Goal: Task Accomplishment & Management: Use online tool/utility

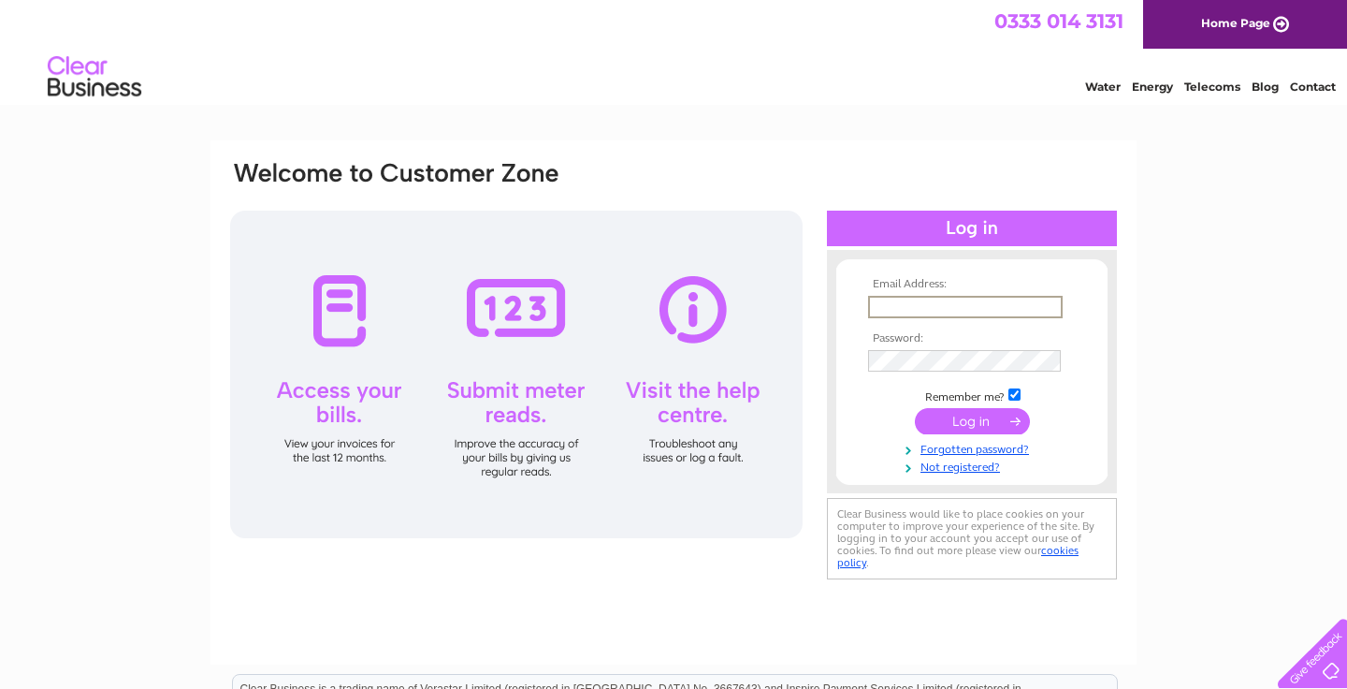
type input "[EMAIL_ADDRESS][DOMAIN_NAME]"
click at [972, 419] on input "submit" at bounding box center [972, 421] width 115 height 26
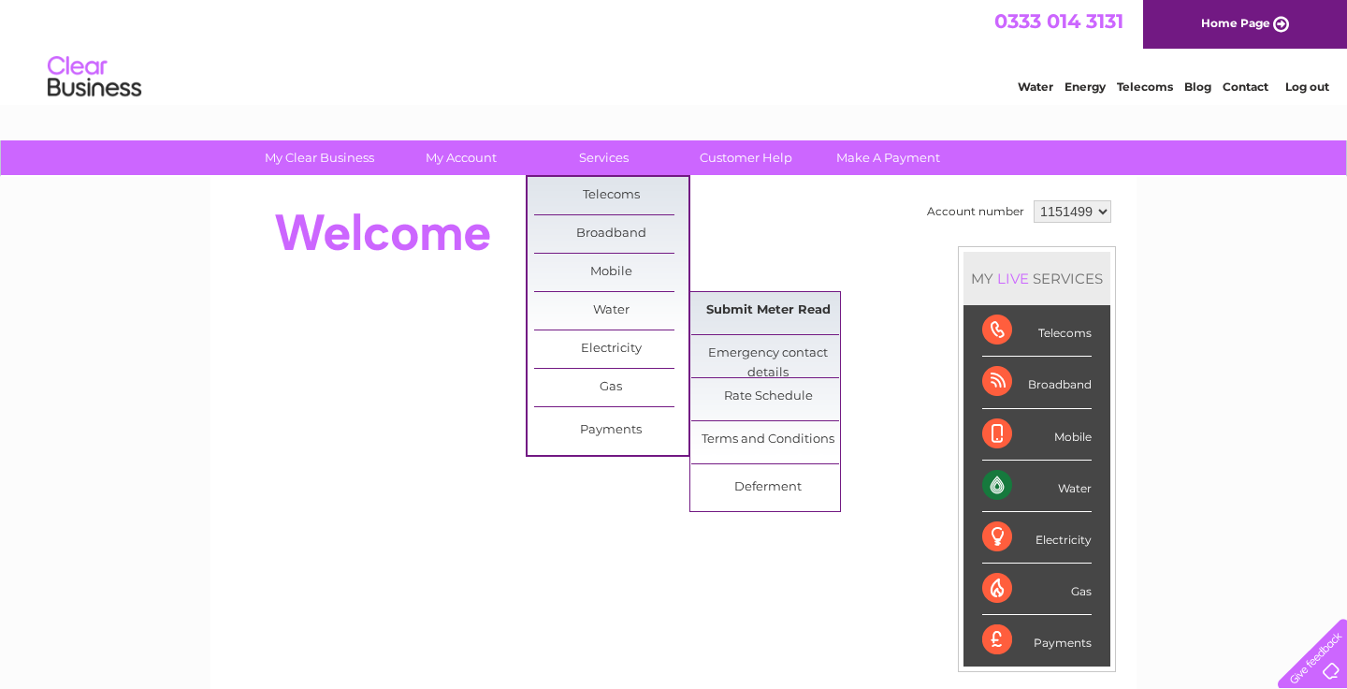
click at [764, 322] on link "Submit Meter Read" at bounding box center [768, 310] width 154 height 37
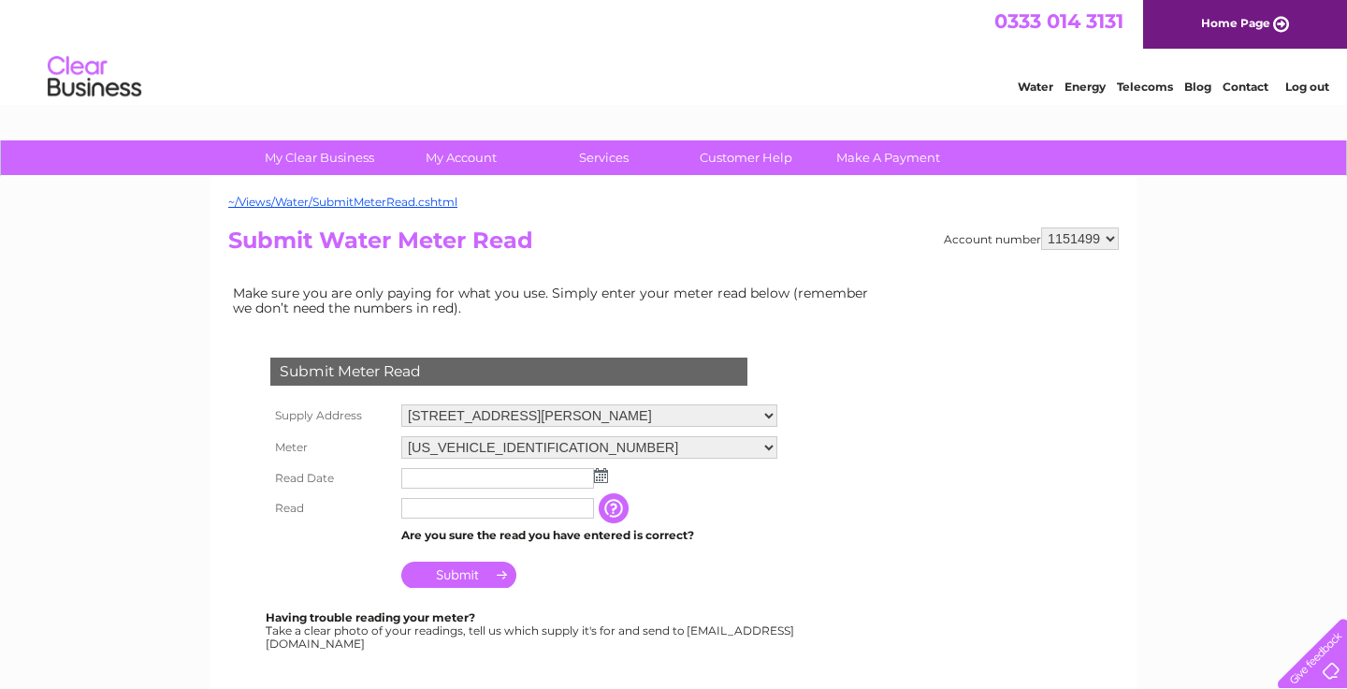
scroll to position [124, 0]
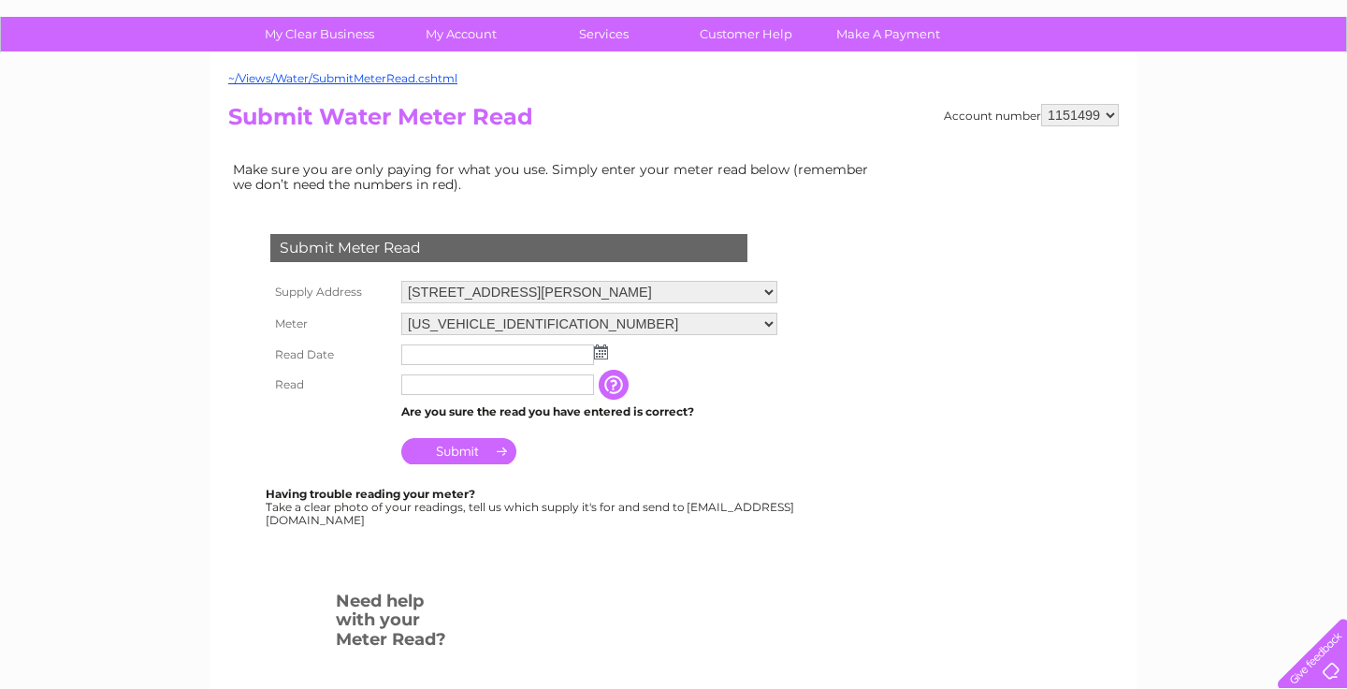
click at [611, 386] on input "button" at bounding box center [616, 385] width 34 height 30
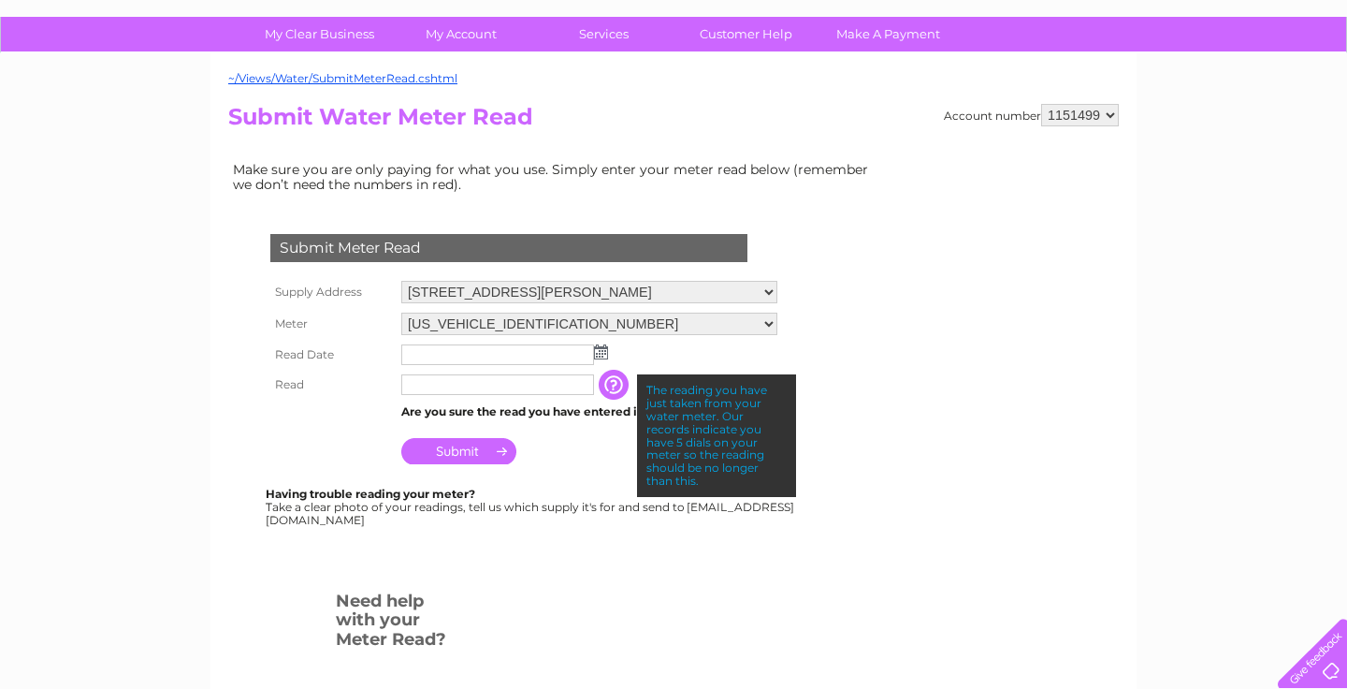
click at [253, 427] on div "Submit Meter Read Supply Address [STREET_ADDRESS][PERSON_NAME][PERSON_NAME] Met…" at bounding box center [512, 370] width 569 height 311
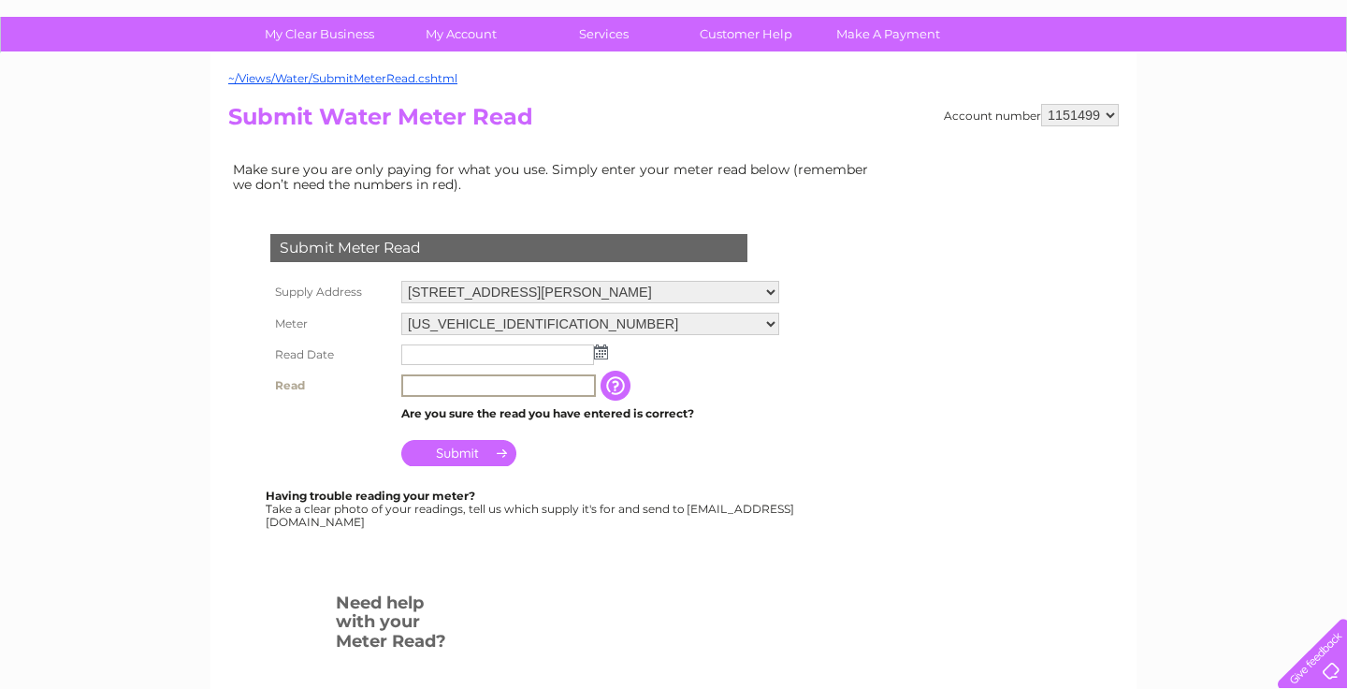
click at [437, 385] on input "text" at bounding box center [498, 385] width 195 height 22
type input "68"
click at [603, 346] on img at bounding box center [601, 351] width 14 height 15
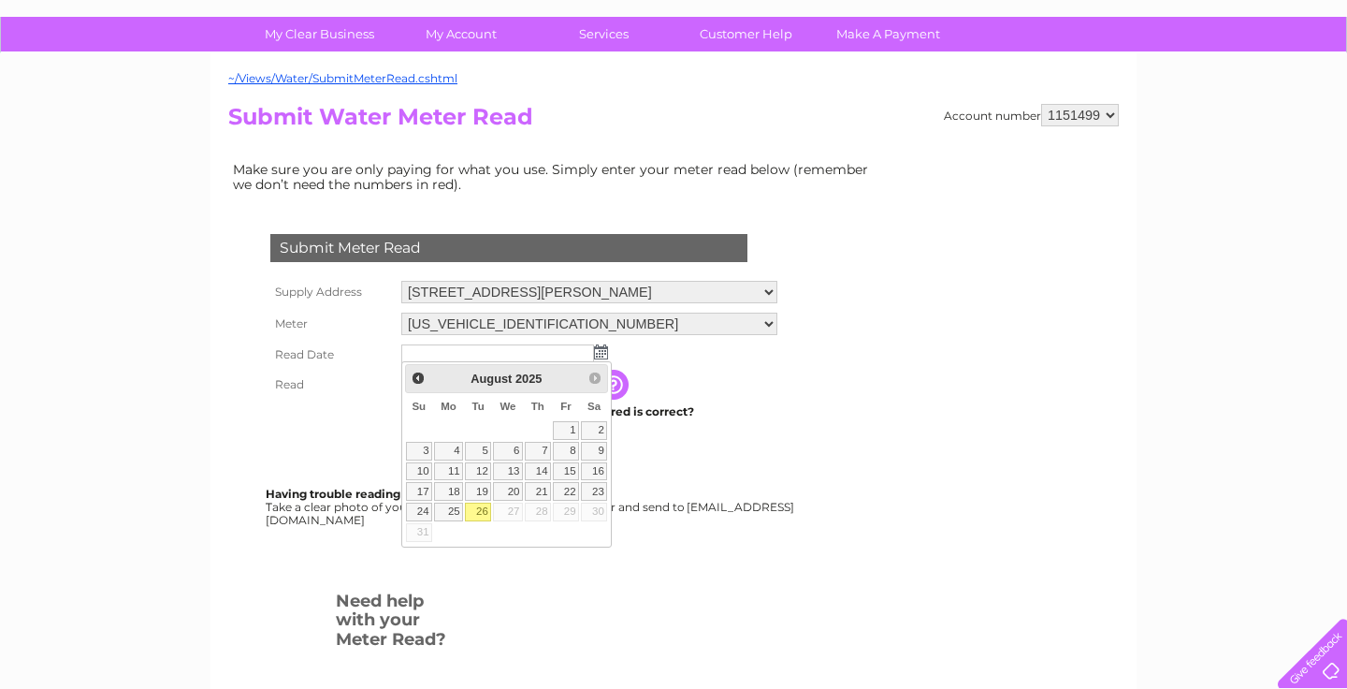
click at [479, 510] on link "26" at bounding box center [478, 511] width 26 height 19
type input "[DATE]"
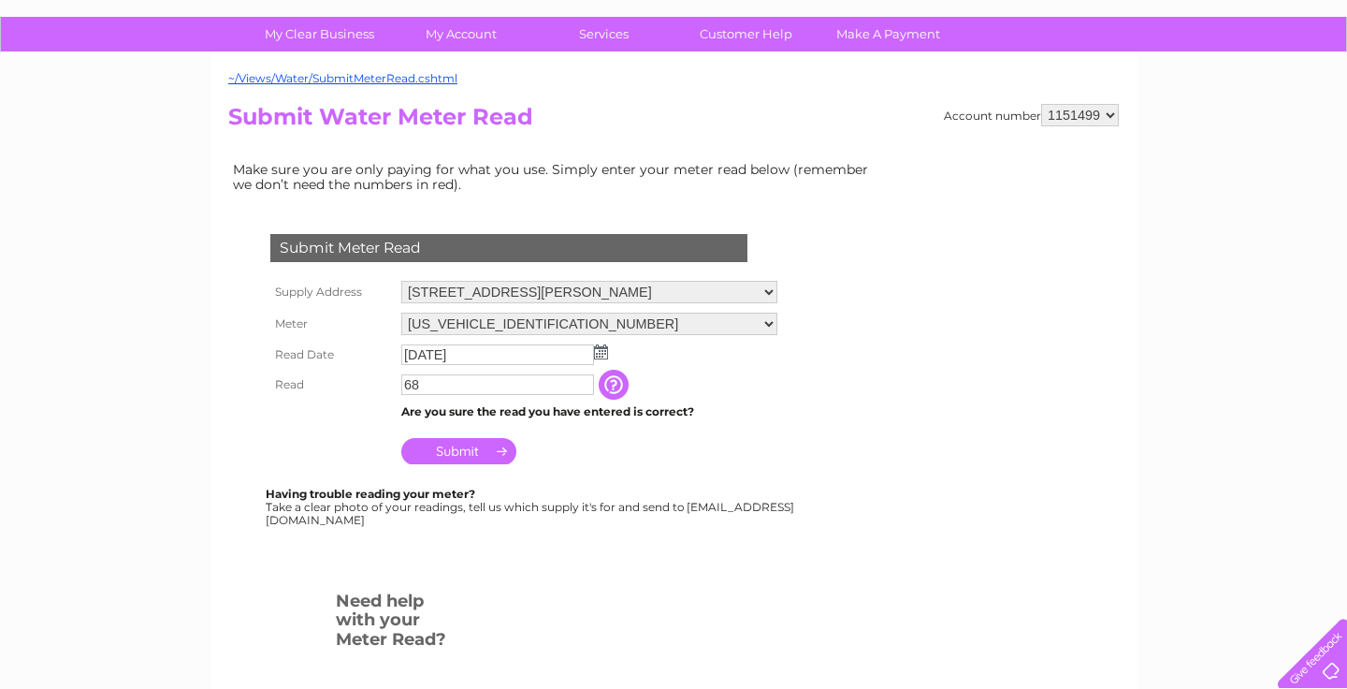
click at [484, 451] on input "Submit" at bounding box center [458, 451] width 115 height 26
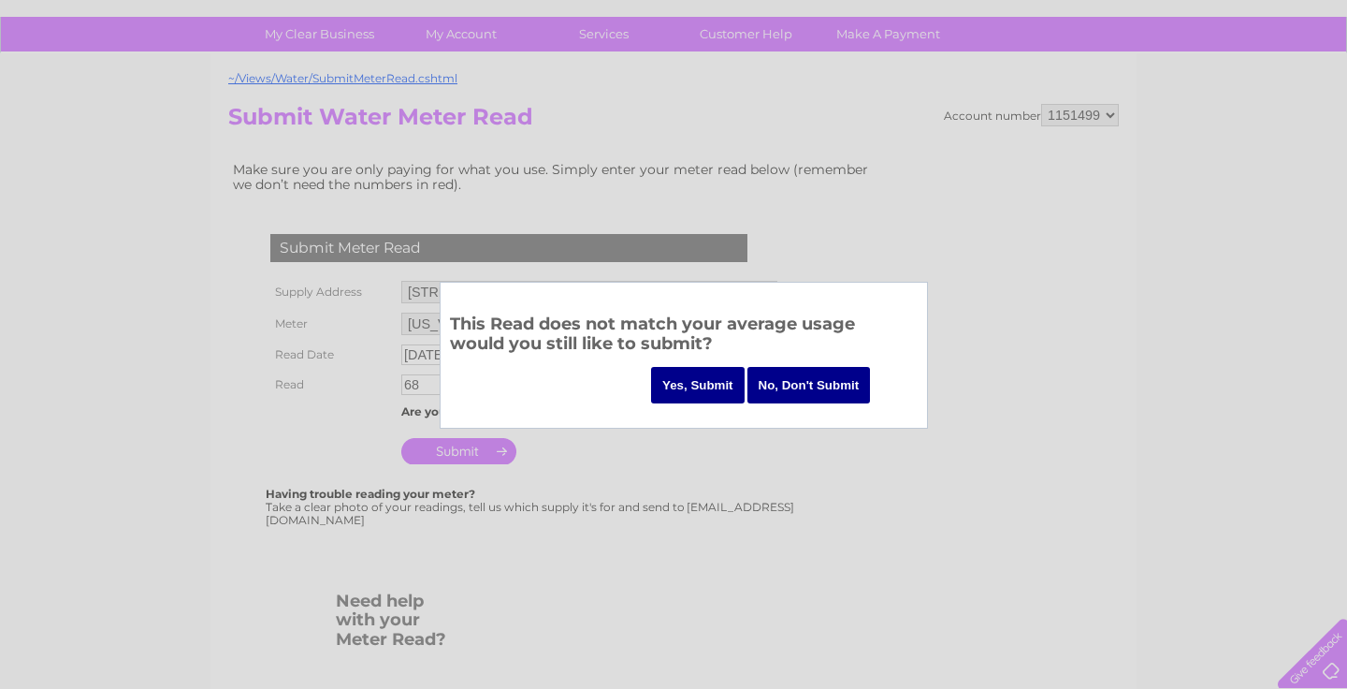
click at [723, 392] on input "Yes, Submit" at bounding box center [698, 385] width 94 height 36
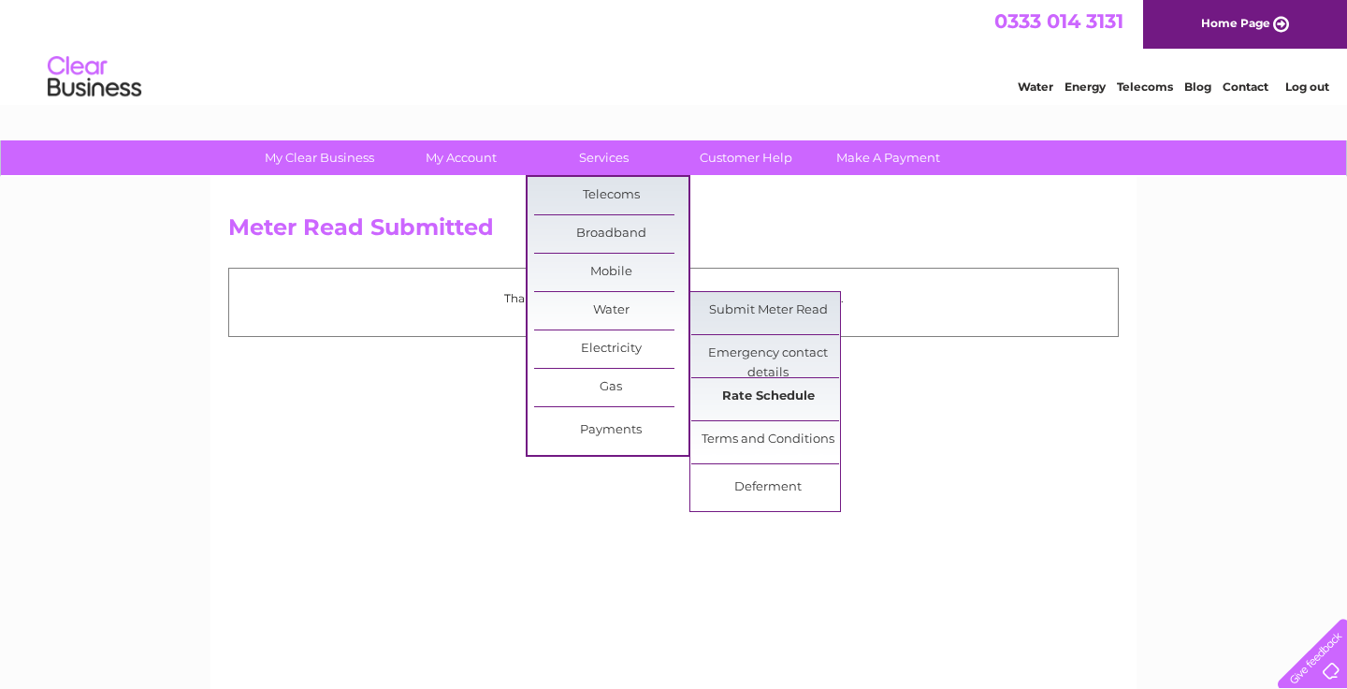
click at [801, 397] on link "Rate Schedule" at bounding box center [768, 396] width 154 height 37
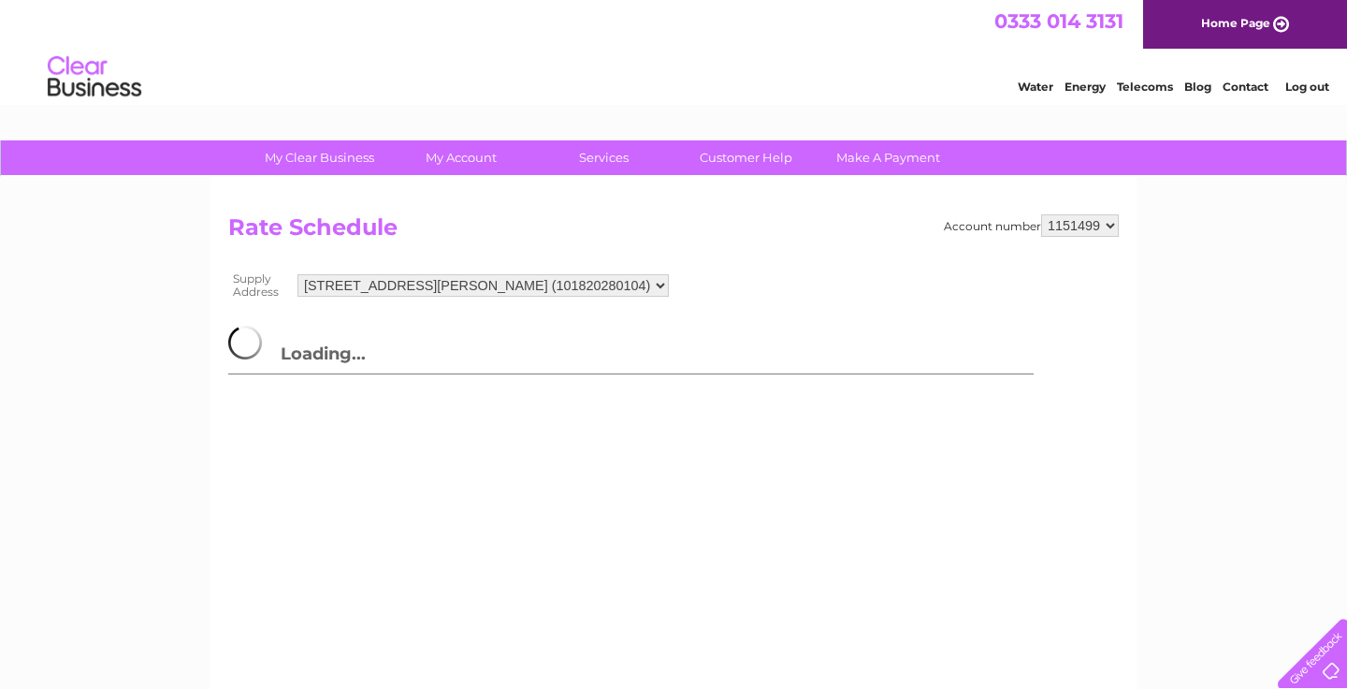
click at [43, 0] on div "0333 014 3131 Home Page" at bounding box center [673, 24] width 1347 height 49
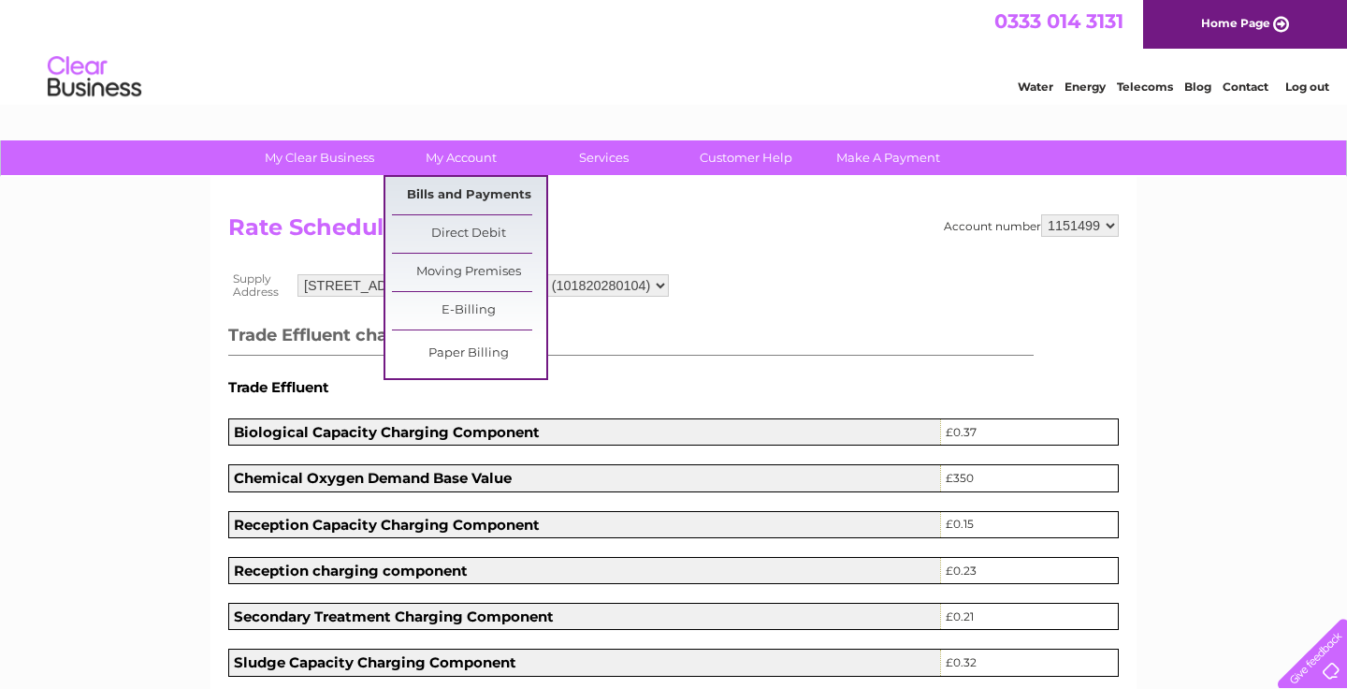
click at [449, 188] on link "Bills and Payments" at bounding box center [469, 195] width 154 height 37
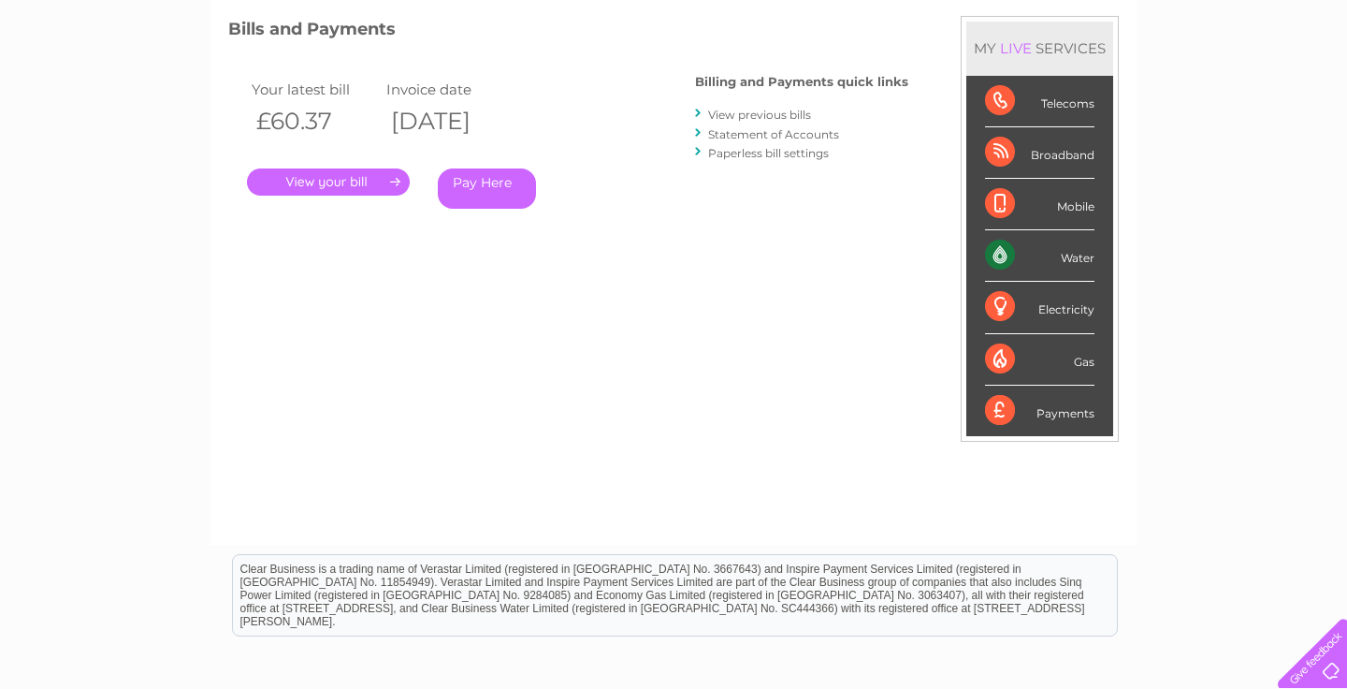
scroll to position [84, 0]
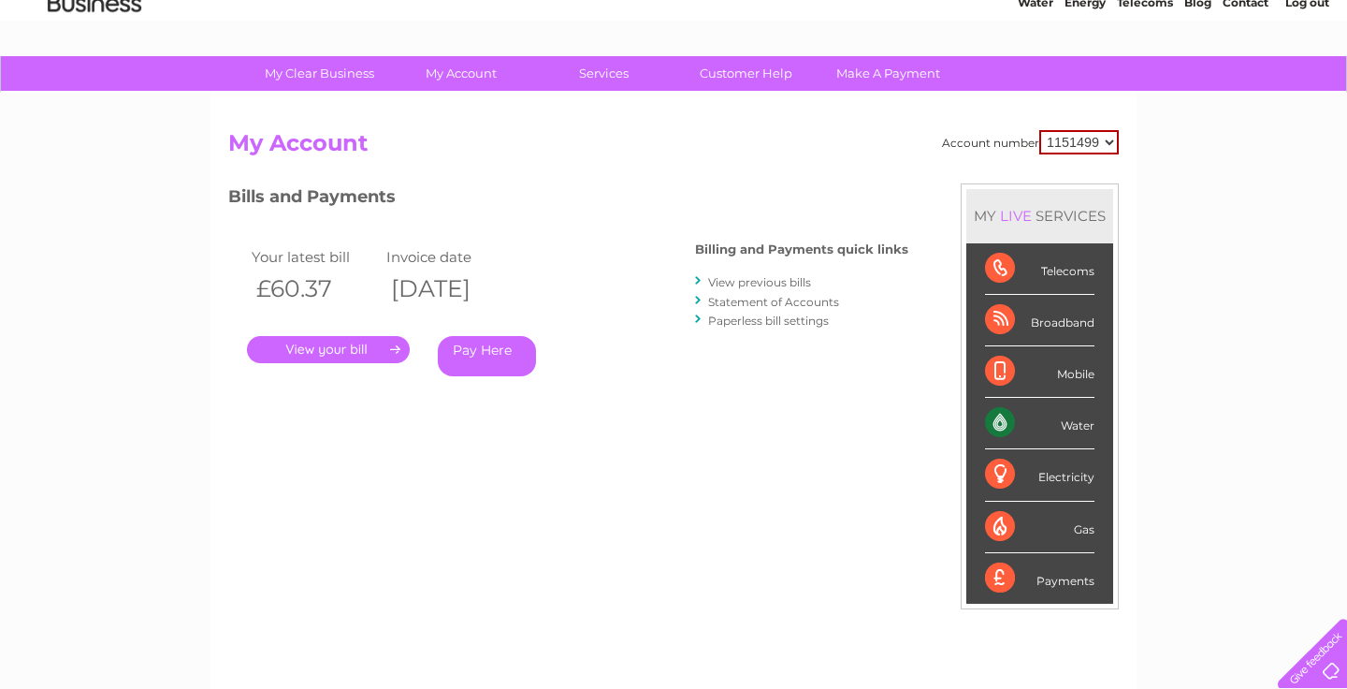
click at [1167, 211] on div "My Clear Business Login Details My Details My Preferences Link Account My Accou…" at bounding box center [673, 544] width 1347 height 976
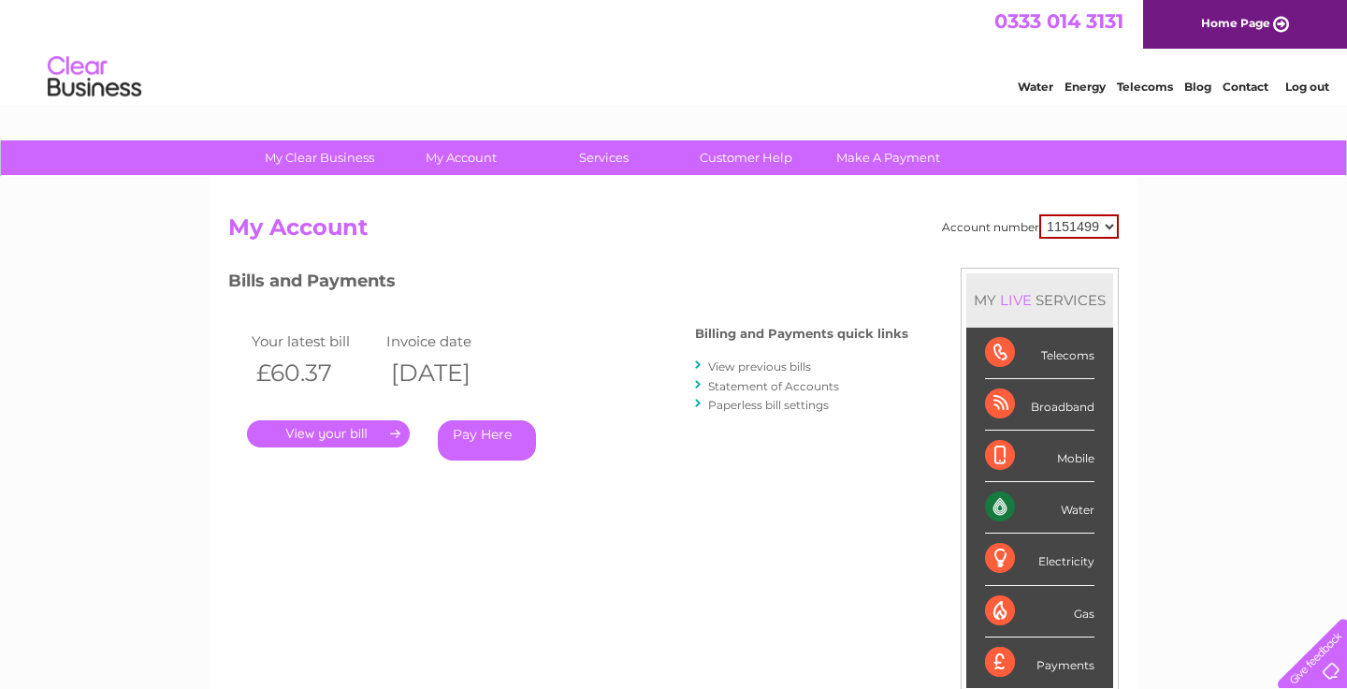
scroll to position [0, 0]
click at [787, 154] on link "Customer Help" at bounding box center [746, 157] width 154 height 35
